Goal: Transaction & Acquisition: Purchase product/service

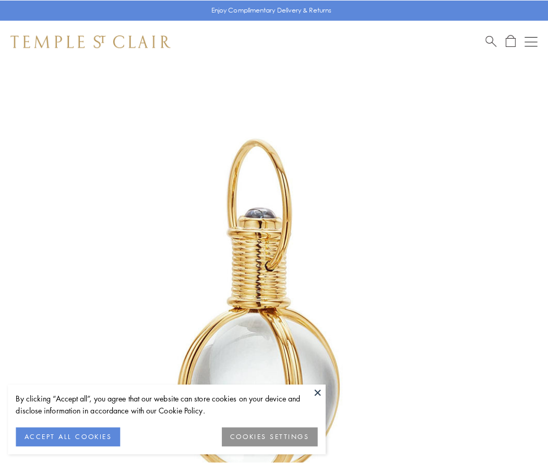
scroll to position [272, 0]
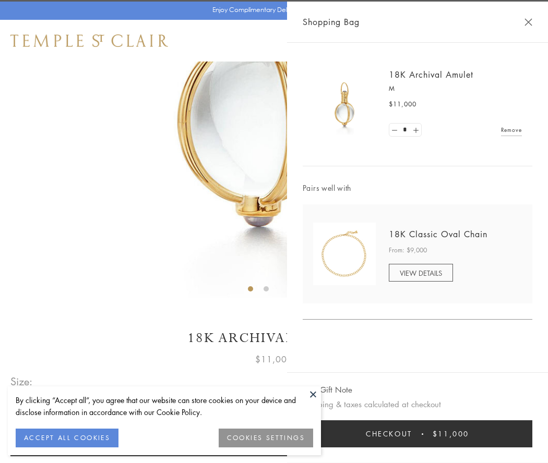
click at [417, 434] on button "Checkout $11,000" at bounding box center [418, 434] width 230 height 27
